Goal: Transaction & Acquisition: Book appointment/travel/reservation

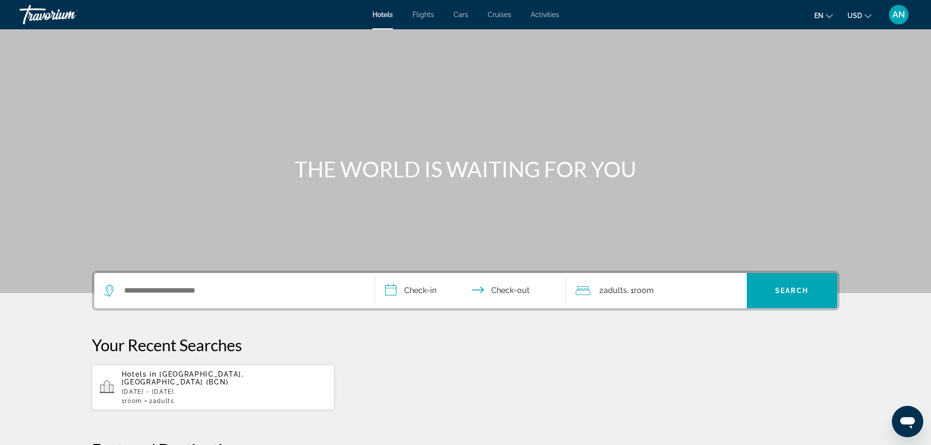
click at [900, 17] on span "AN" at bounding box center [898, 15] width 13 height 10
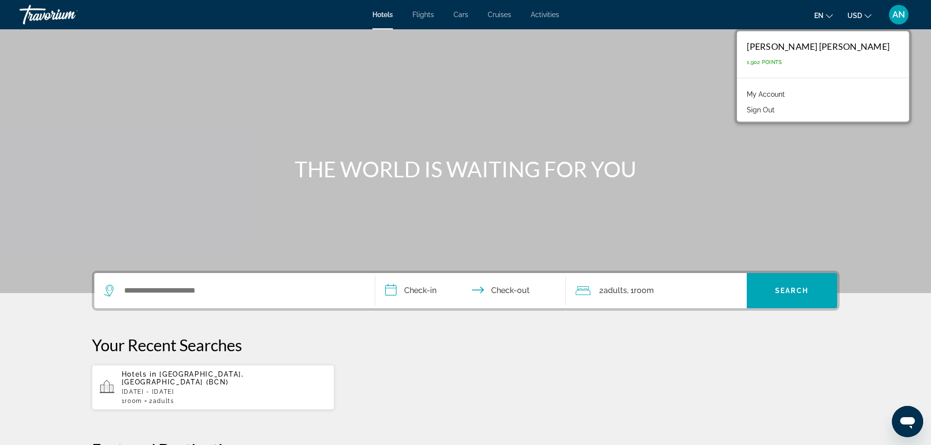
click at [626, 100] on div "Main content" at bounding box center [465, 146] width 931 height 293
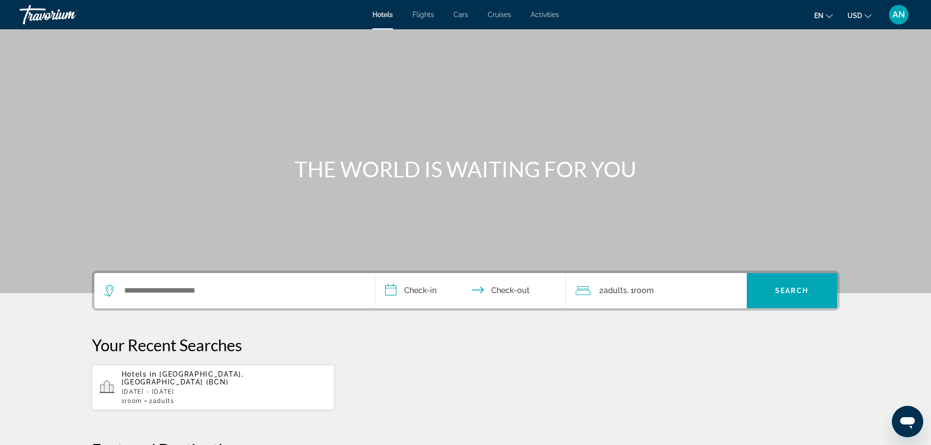
click at [173, 377] on span "[GEOGRAPHIC_DATA], [GEOGRAPHIC_DATA] (BCN)" at bounding box center [183, 378] width 122 height 16
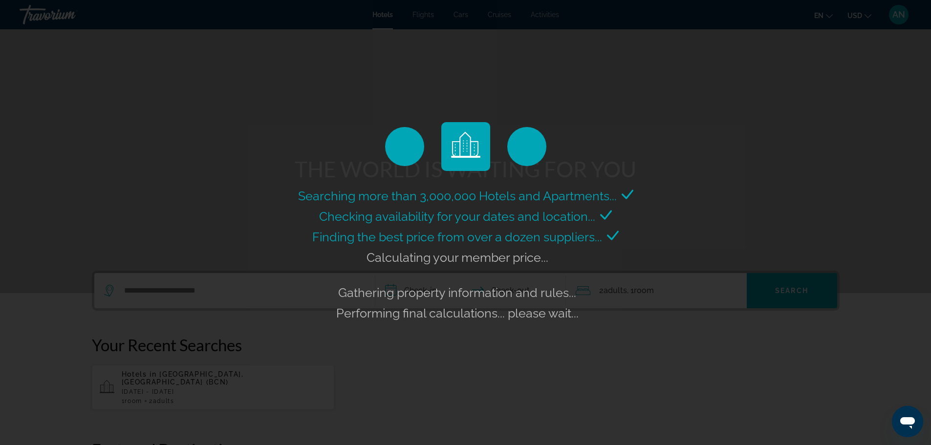
click at [208, 248] on div "Searching more than 3,000,000 Hotels and Apartments... Checking availability fo…" at bounding box center [465, 222] width 931 height 445
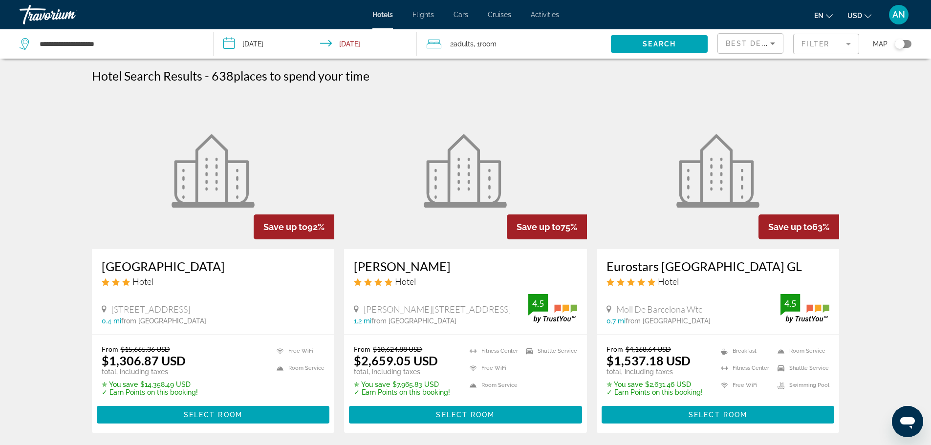
click at [496, 16] on span "Cruises" at bounding box center [499, 15] width 23 height 8
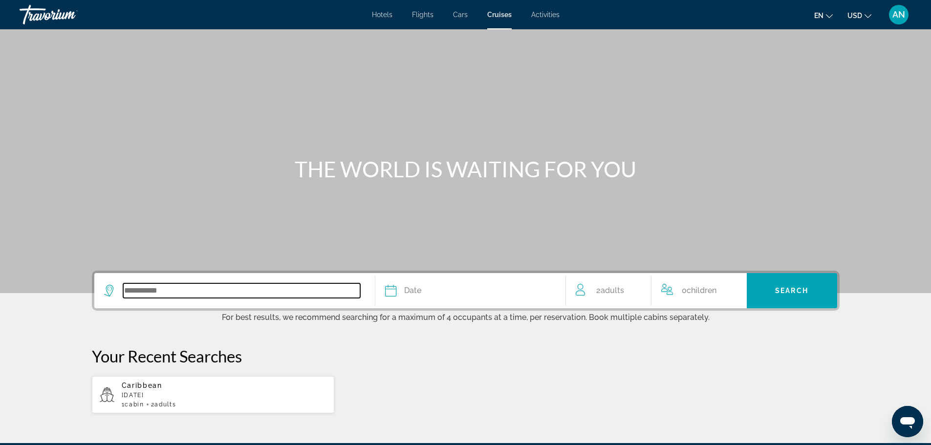
click at [196, 291] on input "Search widget" at bounding box center [241, 290] width 237 height 15
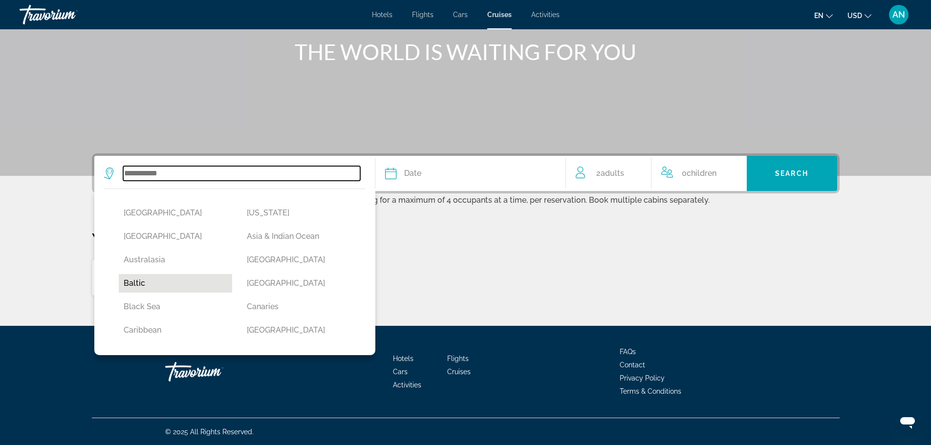
scroll to position [118, 0]
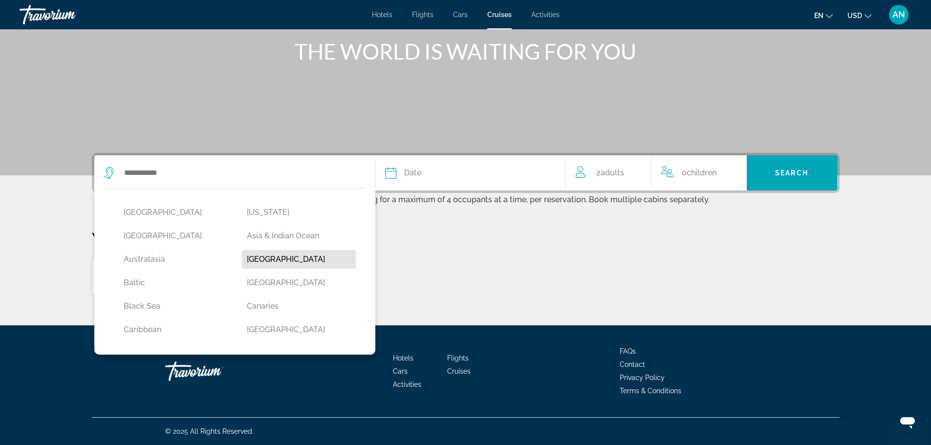
click at [288, 263] on button "Bahamas" at bounding box center [299, 259] width 114 height 19
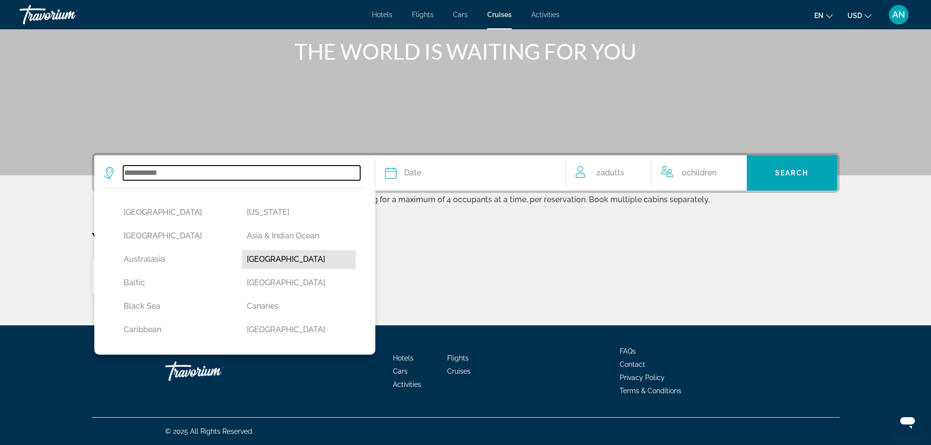
type input "*******"
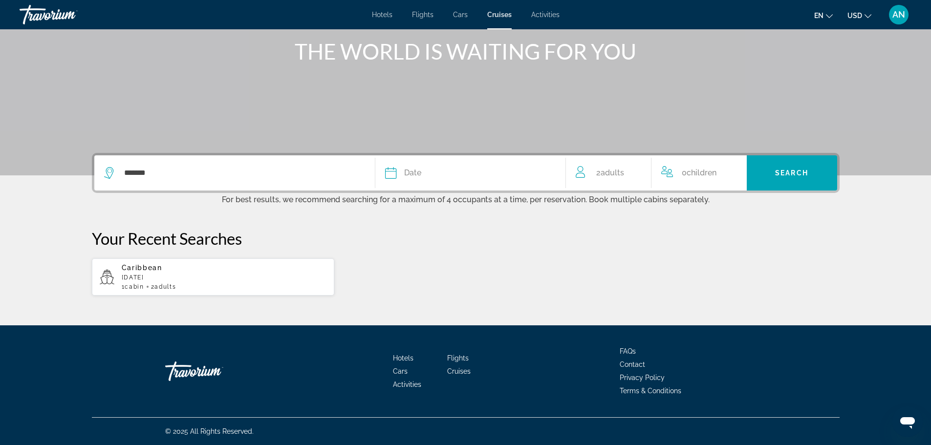
click at [473, 175] on div "Date" at bounding box center [470, 173] width 171 height 14
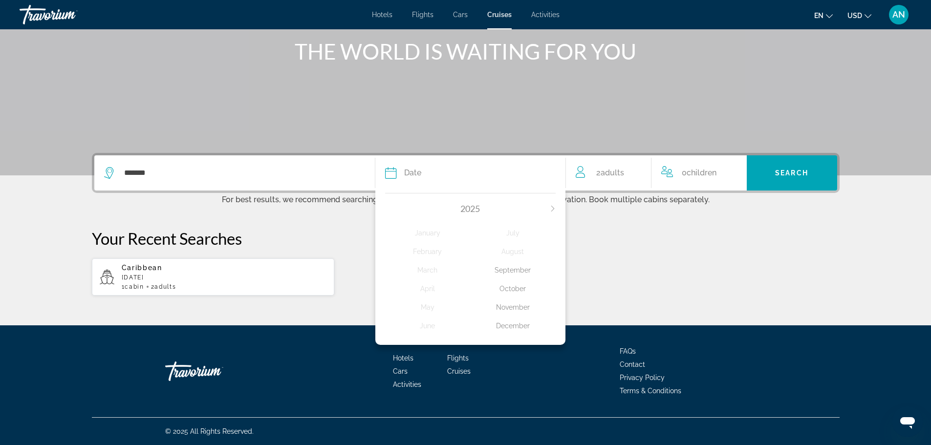
click at [514, 325] on div "December" at bounding box center [513, 326] width 86 height 18
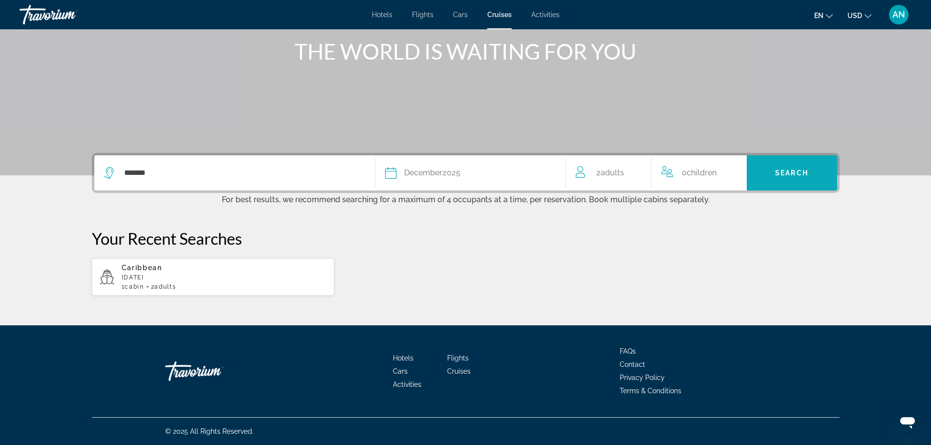
click at [807, 173] on span "Search" at bounding box center [791, 173] width 33 height 8
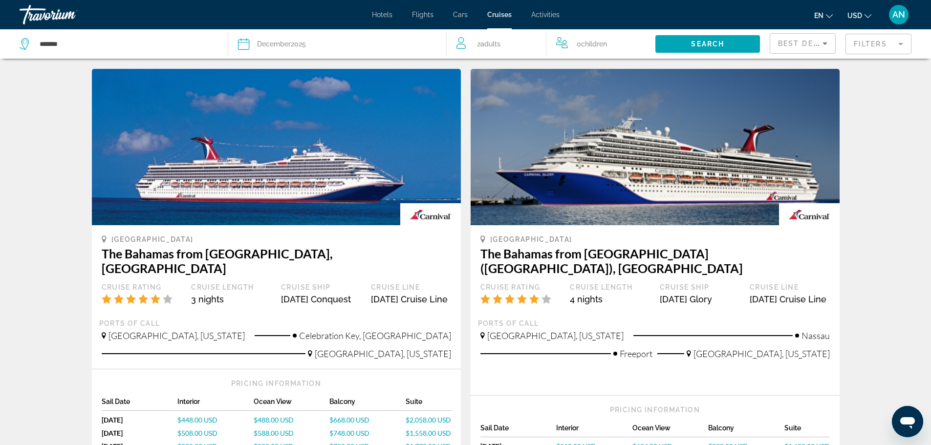
scroll to position [985, 0]
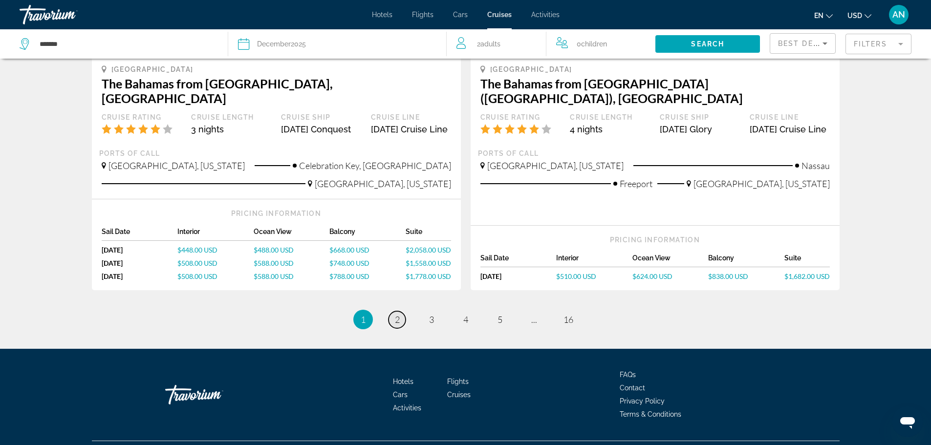
click at [395, 314] on span "2" at bounding box center [397, 319] width 5 height 11
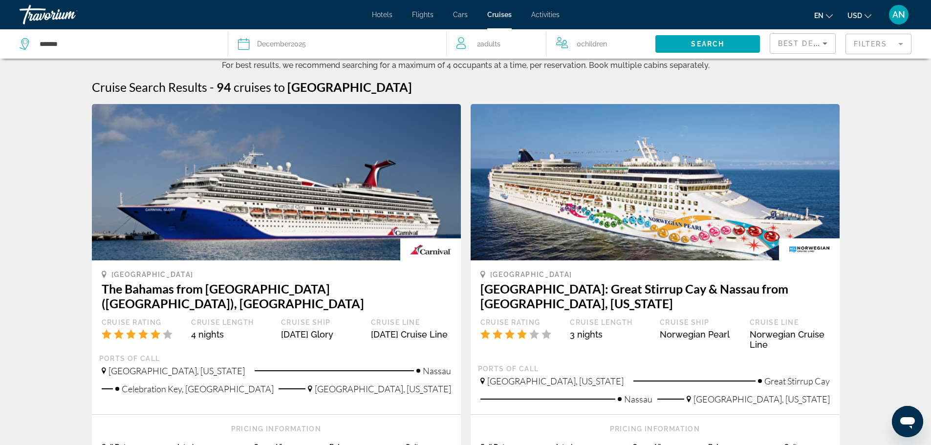
click at [868, 43] on mat-form-field "Filters" at bounding box center [878, 44] width 66 height 21
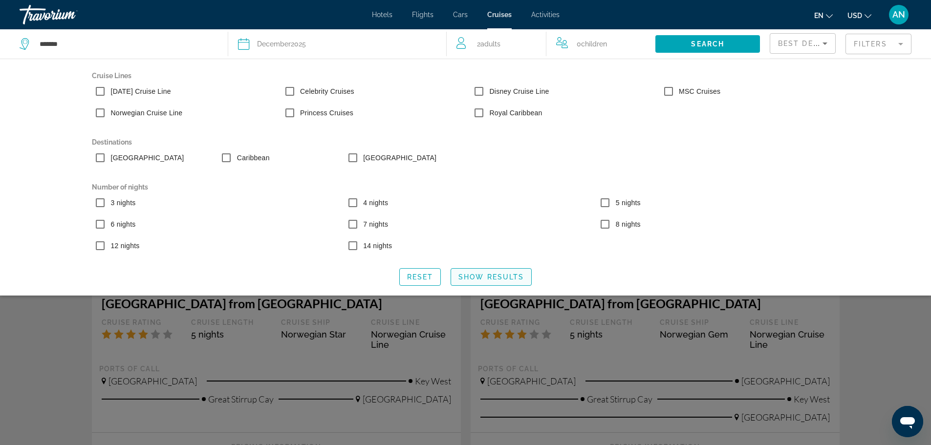
click at [467, 279] on span "Show Results" at bounding box center [490, 277] width 65 height 8
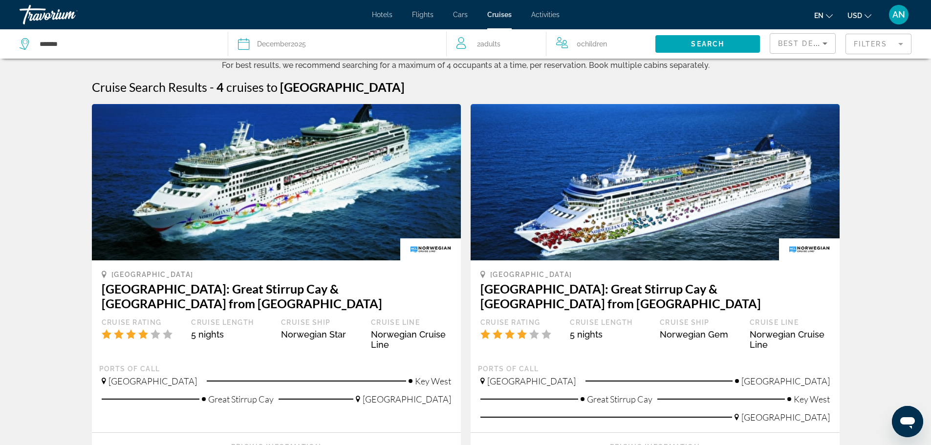
click at [113, 52] on div "*******" at bounding box center [119, 43] width 198 height 29
click at [26, 41] on icon "Search widget" at bounding box center [26, 44] width 12 height 12
click at [25, 41] on icon "Search widget" at bounding box center [26, 44] width 12 height 12
drag, startPoint x: 72, startPoint y: 41, endPoint x: -2, endPoint y: 40, distance: 74.3
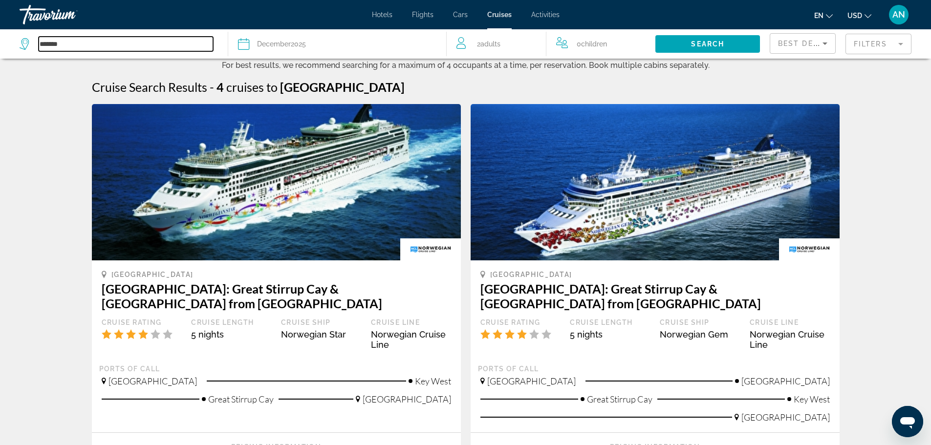
click at [0, 40] on html "Skip to main content Hotels Flights Cars Cruises Activities Hotels Flights Cars…" at bounding box center [465, 222] width 931 height 445
click at [69, 41] on input "*******" at bounding box center [126, 44] width 174 height 15
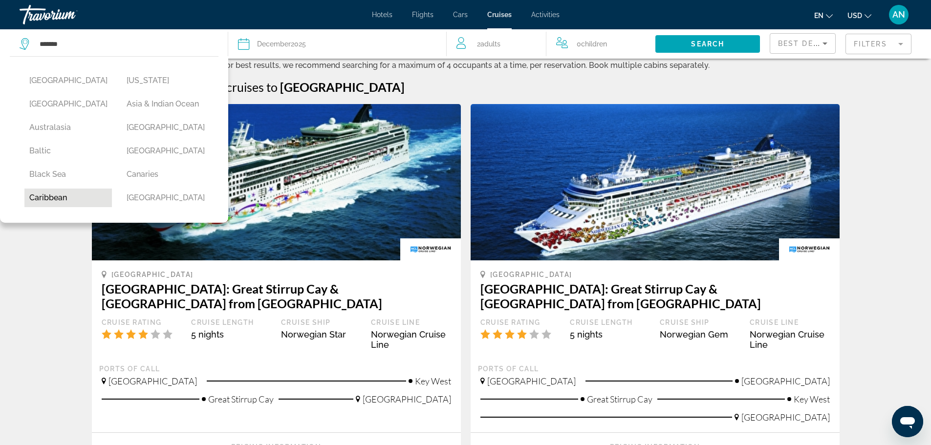
click at [45, 203] on button "Caribbean" at bounding box center [67, 198] width 87 height 19
type input "*********"
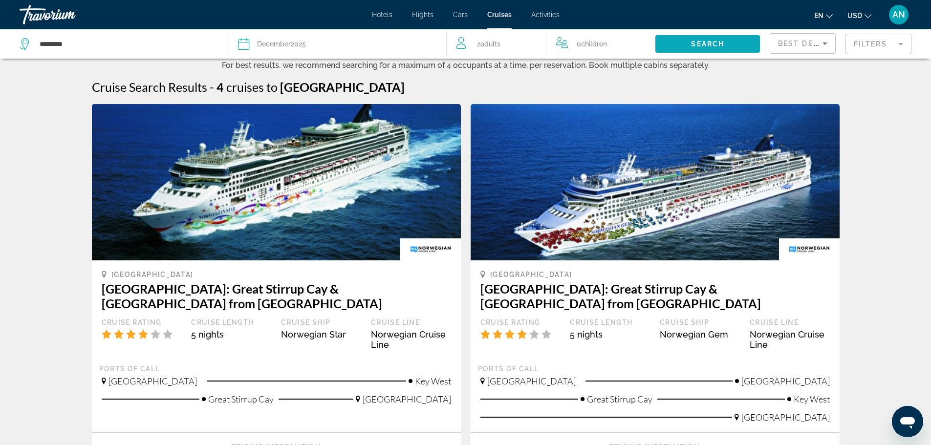
click at [718, 47] on span "Search" at bounding box center [707, 44] width 33 height 8
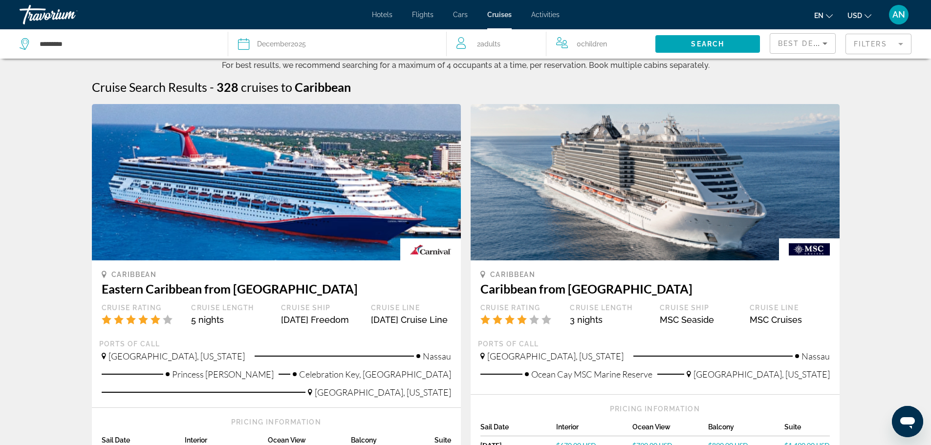
click at [865, 43] on mat-form-field "Filters" at bounding box center [878, 44] width 66 height 21
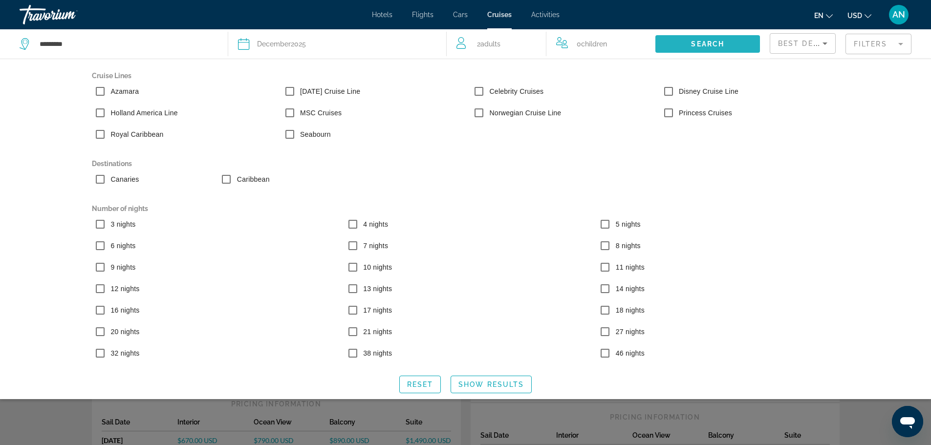
click at [716, 42] on span "Search" at bounding box center [707, 44] width 33 height 8
click at [731, 43] on span "Search widget" at bounding box center [707, 43] width 105 height 23
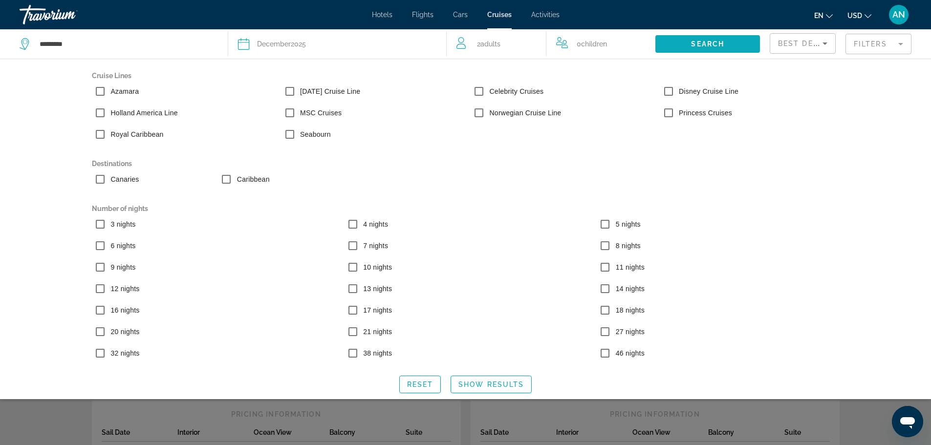
click at [711, 45] on span "Search" at bounding box center [707, 44] width 33 height 8
click at [488, 387] on span "Show Results" at bounding box center [490, 385] width 65 height 8
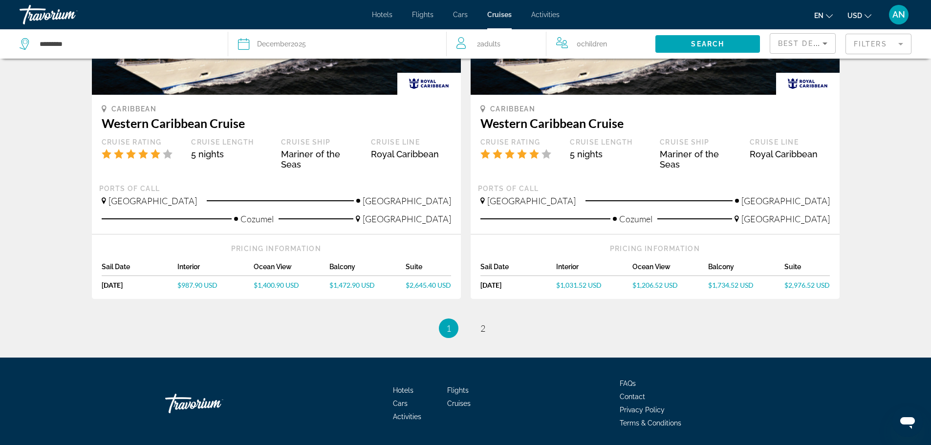
scroll to position [961, 0]
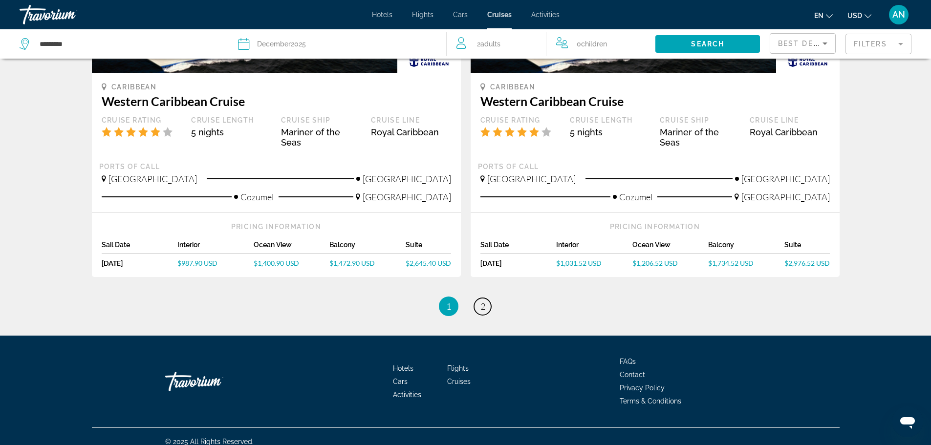
click at [477, 300] on link "page 2" at bounding box center [482, 306] width 17 height 17
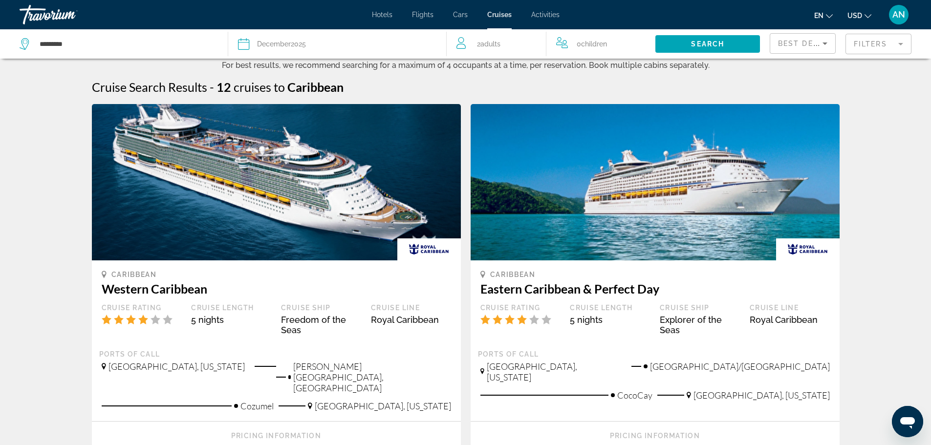
click at [787, 46] on span "Best Deals" at bounding box center [803, 44] width 51 height 8
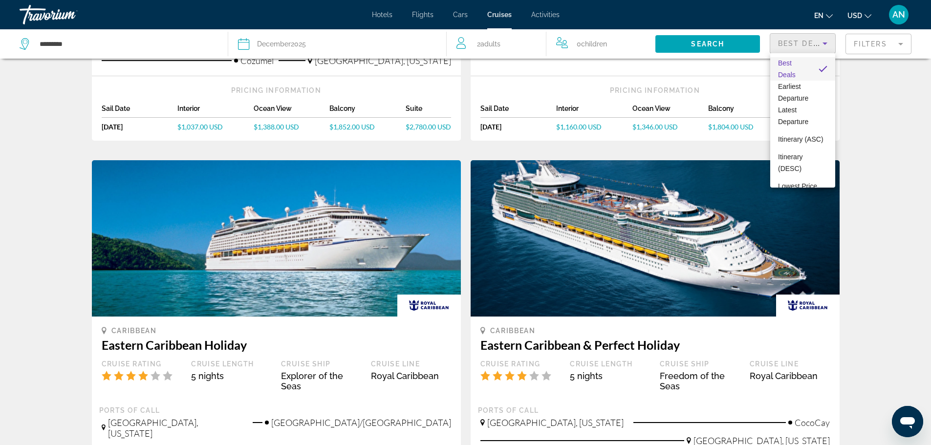
scroll to position [163, 0]
